Goal: Find specific page/section: Find specific page/section

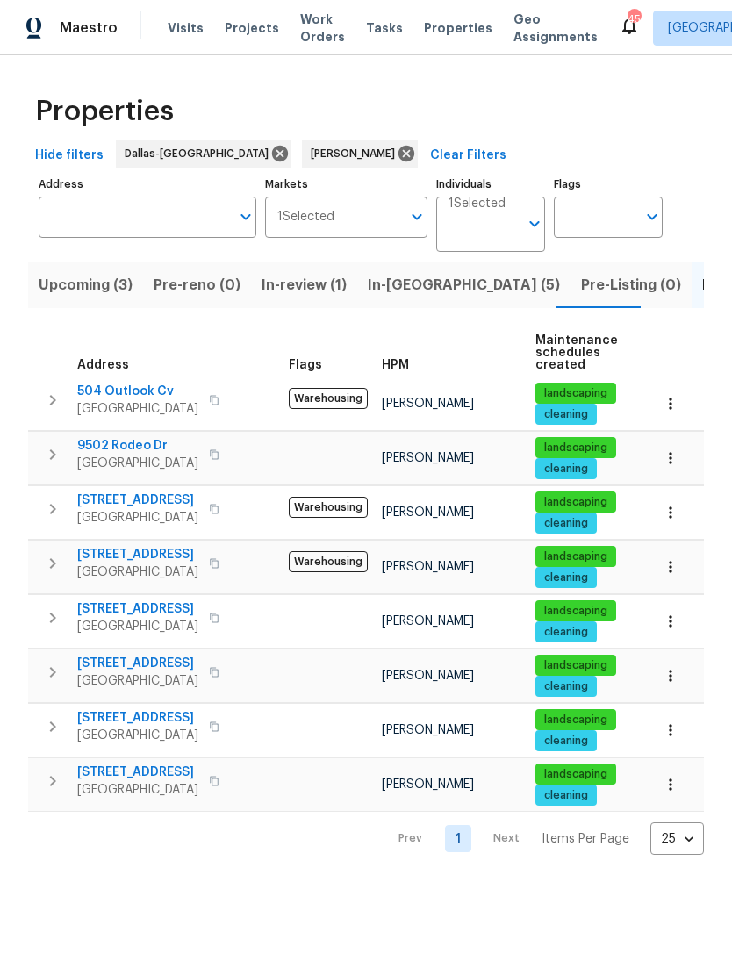
click at [406, 292] on span "In-reno (5)" at bounding box center [464, 285] width 192 height 25
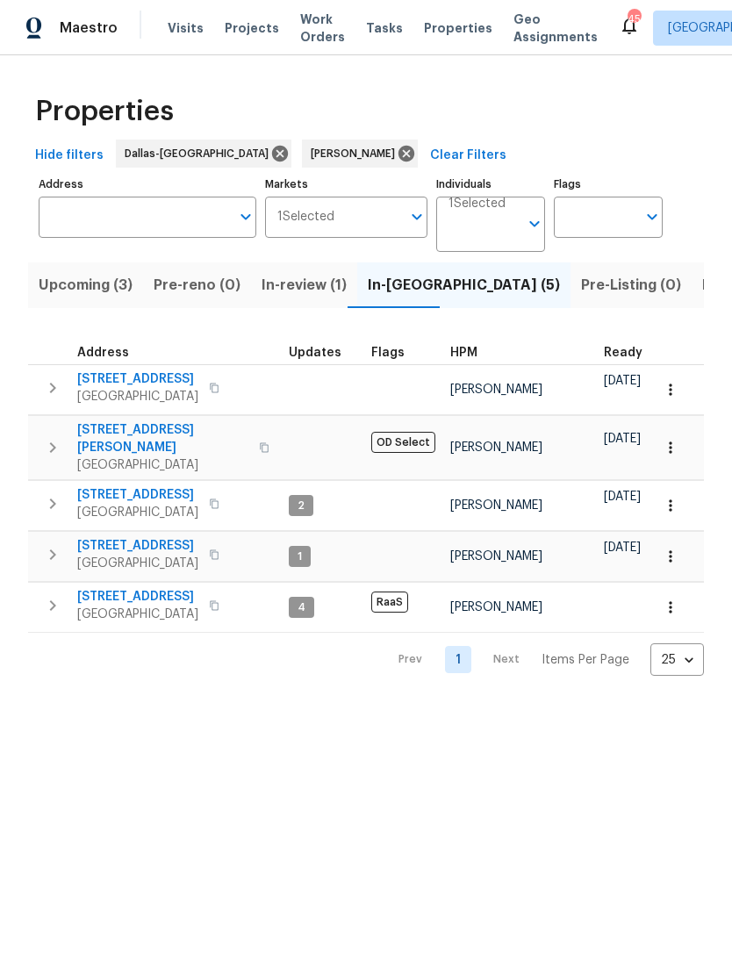
click at [97, 588] on span "2149 Teal Ct" at bounding box center [137, 597] width 121 height 18
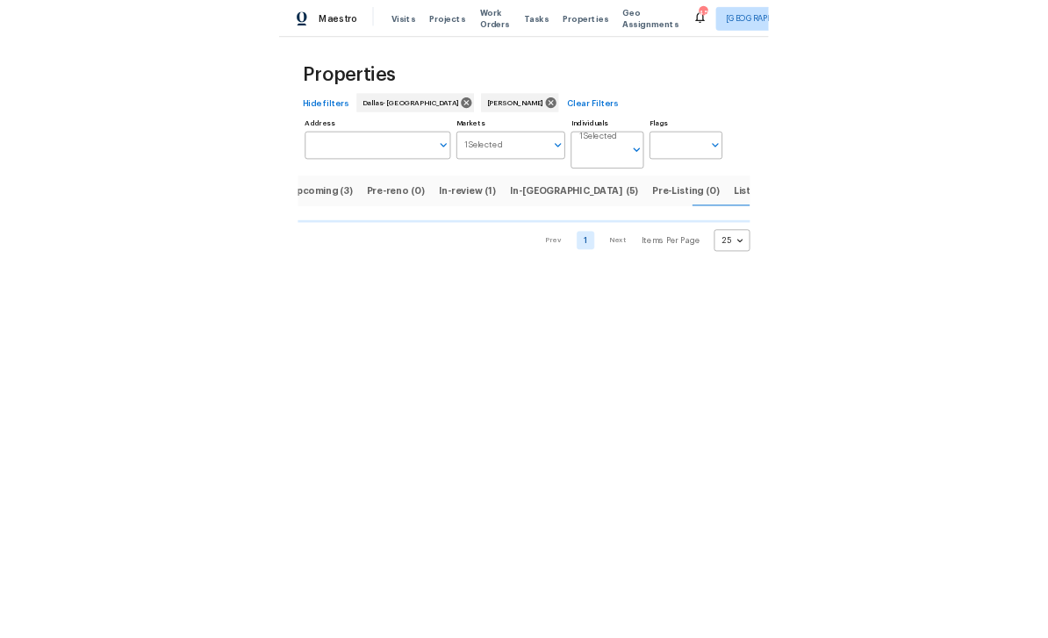
scroll to position [0, 24]
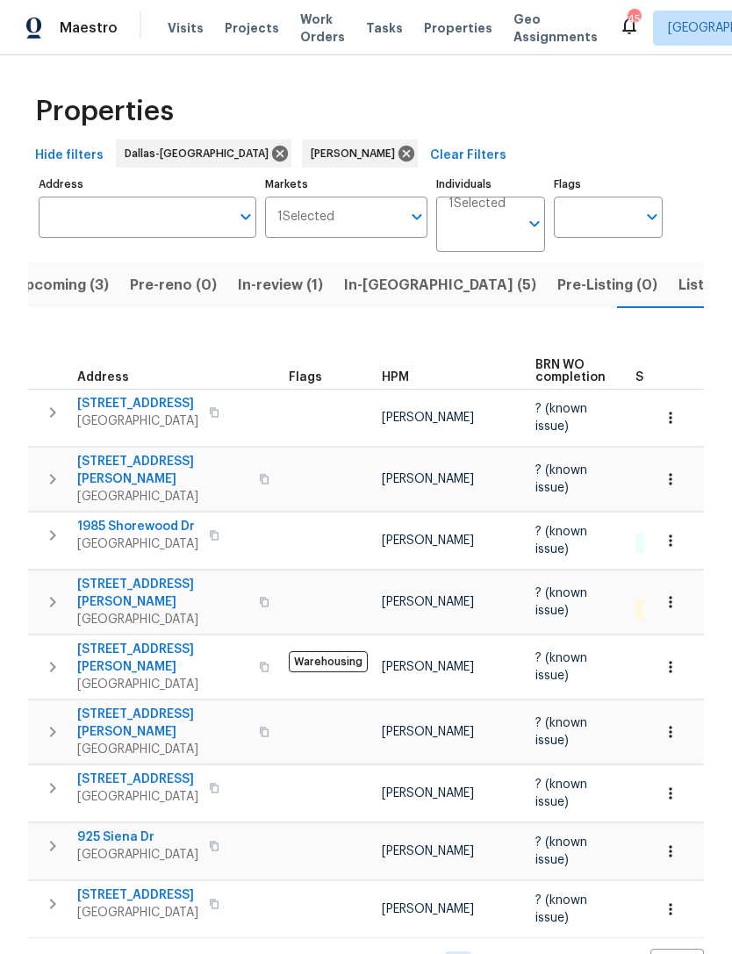
click at [679, 294] on span "Listed (8)" at bounding box center [712, 285] width 67 height 25
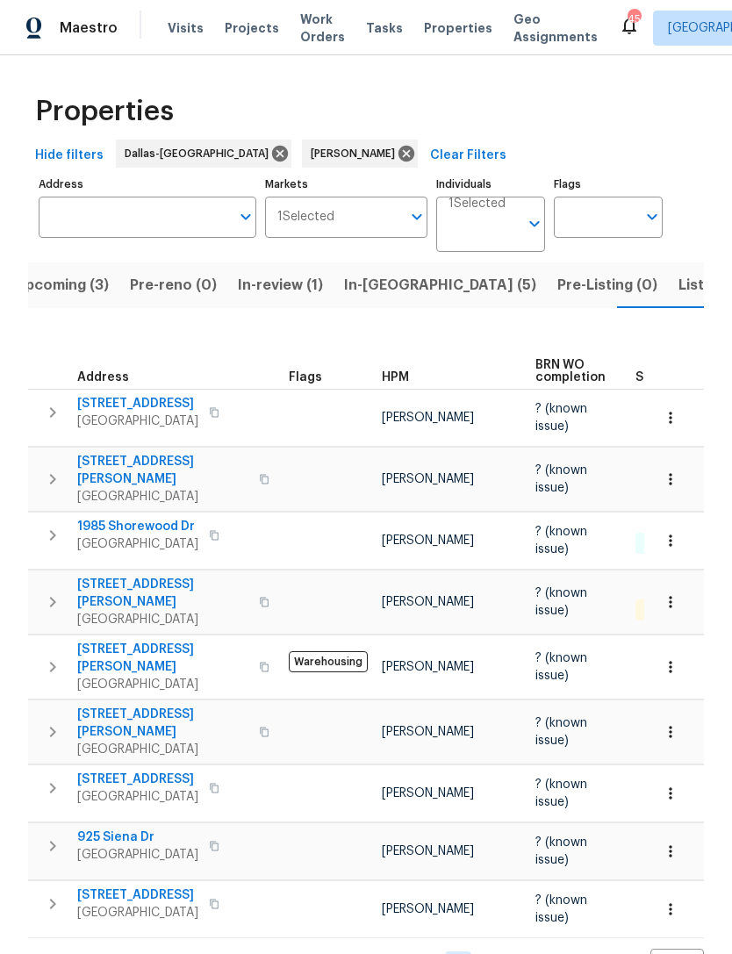
click at [679, 282] on span "Listed (8)" at bounding box center [712, 285] width 67 height 25
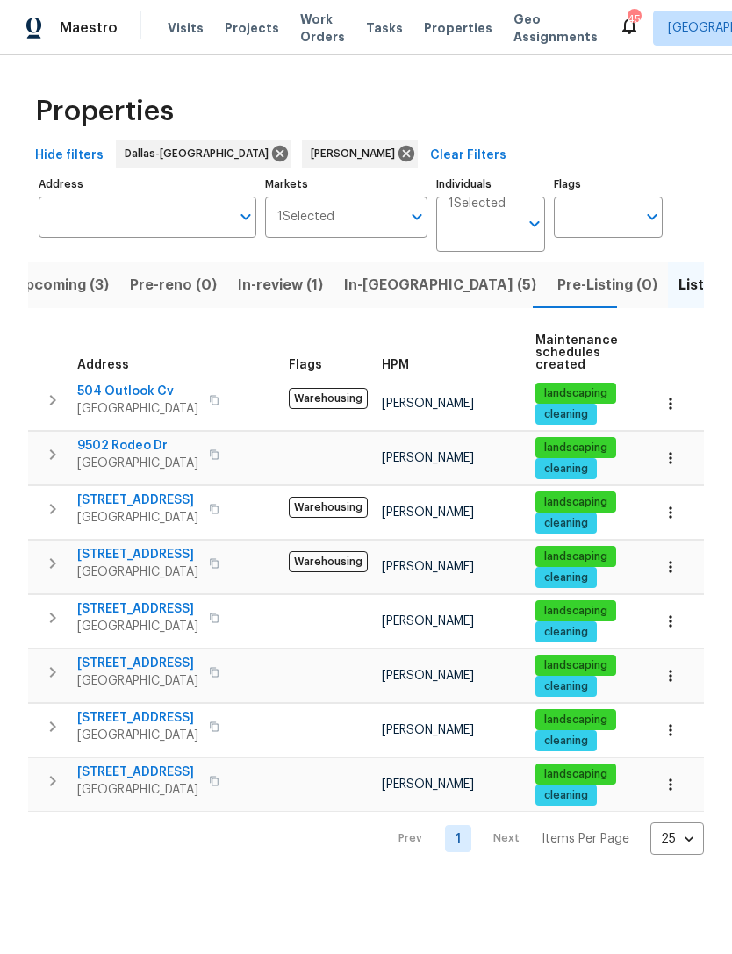
click at [377, 293] on span "In-reno (5)" at bounding box center [440, 285] width 192 height 25
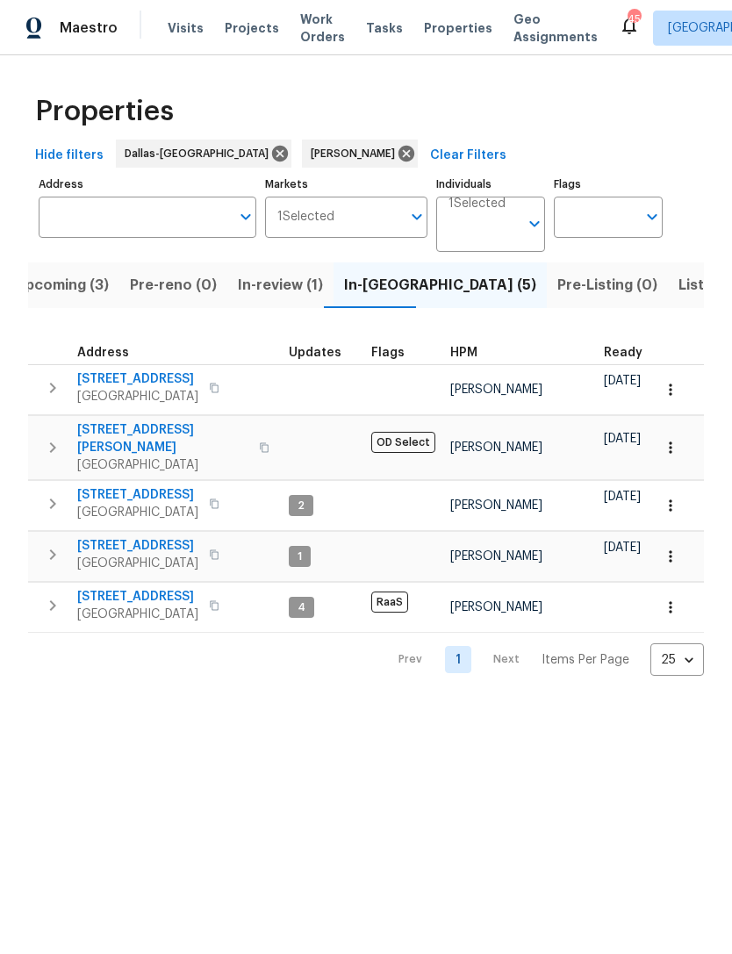
click at [117, 380] on span "[STREET_ADDRESS]" at bounding box center [137, 379] width 121 height 18
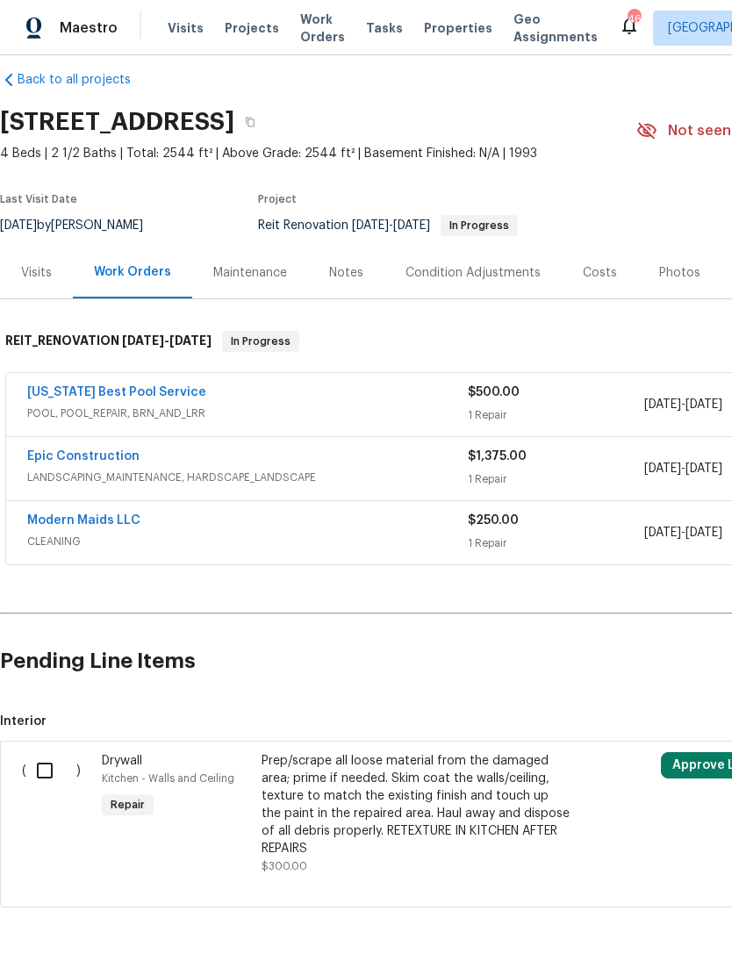
scroll to position [19, 0]
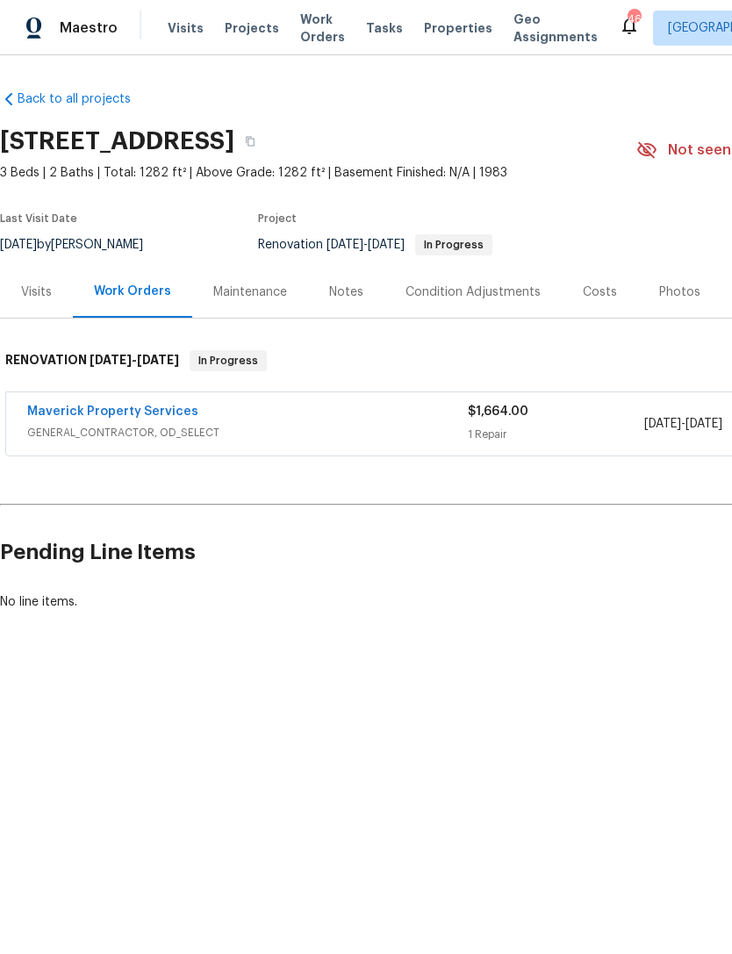
click at [102, 414] on link "Maverick Property Services" at bounding box center [112, 412] width 171 height 12
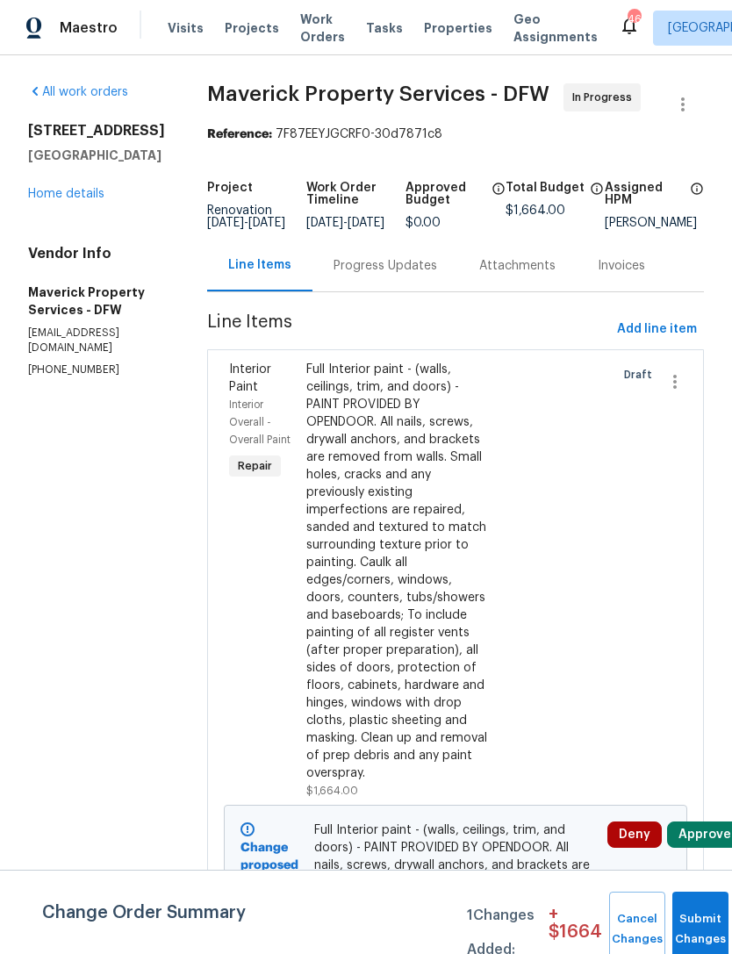
click at [54, 198] on link "Home details" at bounding box center [66, 194] width 76 height 12
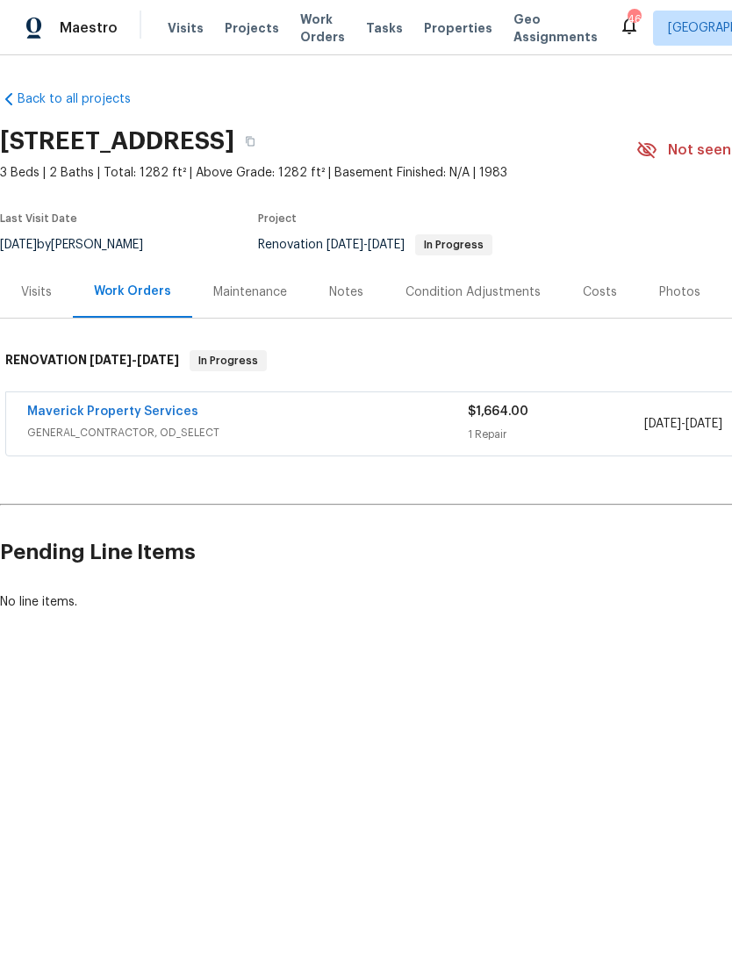
click at [356, 298] on div "Notes" at bounding box center [346, 293] width 34 height 18
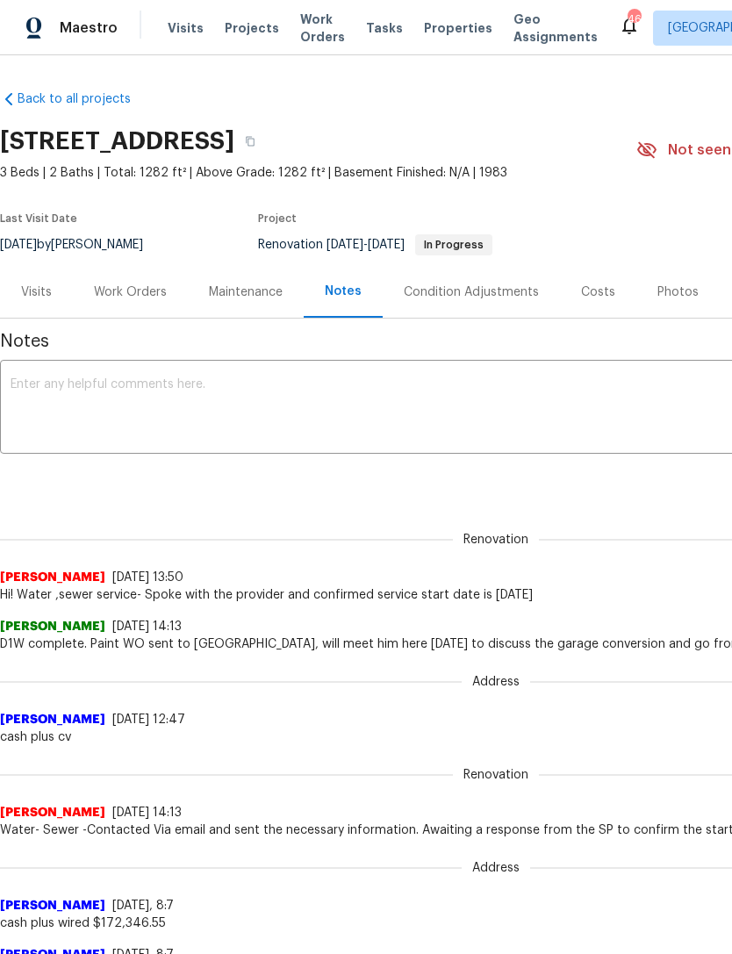
click at [46, 4] on div "Maestro Visits Projects Work Orders Tasks Properties Geo Assignments 46 Dallas …" at bounding box center [366, 27] width 732 height 55
